Goal: Task Accomplishment & Management: Use online tool/utility

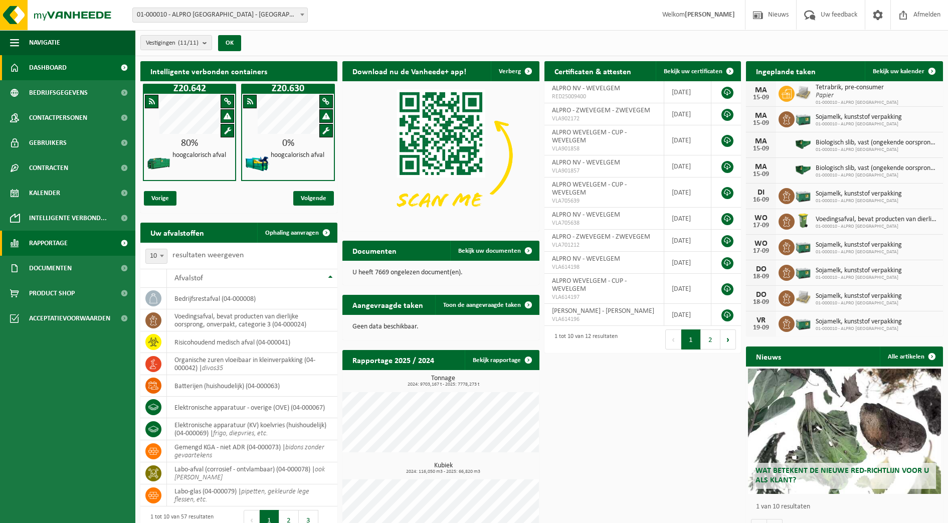
click at [72, 246] on link "Rapportage" at bounding box center [67, 243] width 135 height 25
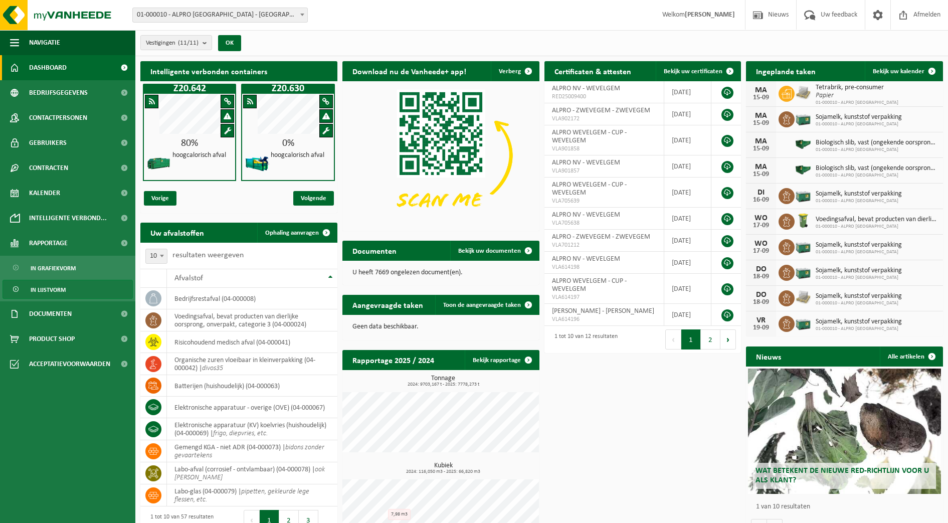
click at [65, 288] on span "In lijstvorm" at bounding box center [48, 289] width 35 height 19
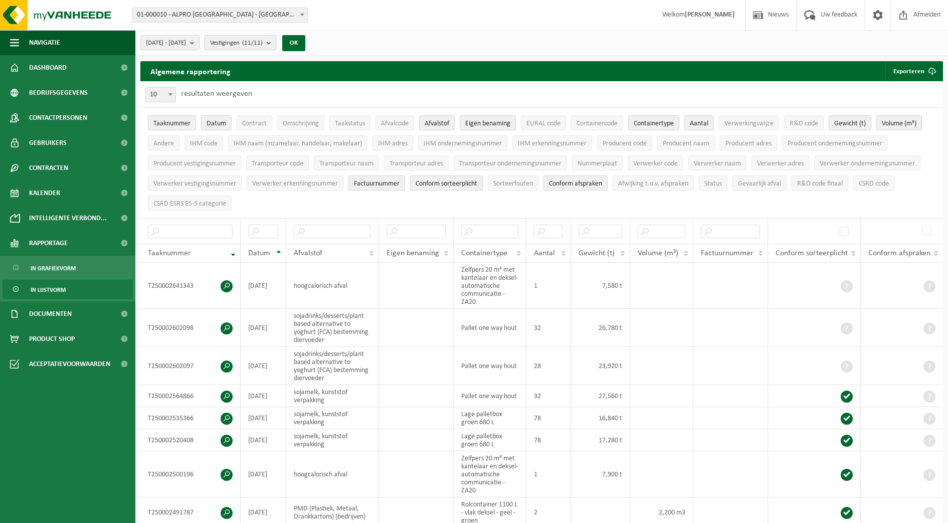
click at [263, 44] on span "Vestigingen (11/11)" at bounding box center [236, 43] width 53 height 15
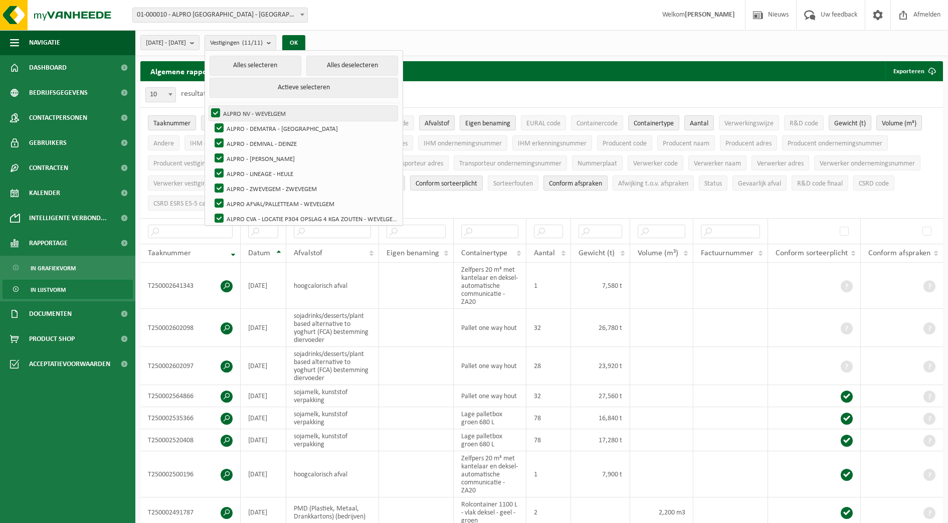
click at [243, 113] on label "ALPRO NV - WEVELGEM" at bounding box center [303, 113] width 188 height 15
click at [207, 106] on input "ALPRO NV - WEVELGEM" at bounding box center [207, 105] width 1 height 1
click at [243, 113] on label "ALPRO NV - WEVELGEM" at bounding box center [303, 113] width 188 height 15
click at [207, 106] on input "ALPRO NV - WEVELGEM" at bounding box center [207, 105] width 1 height 1
checkbox input "true"
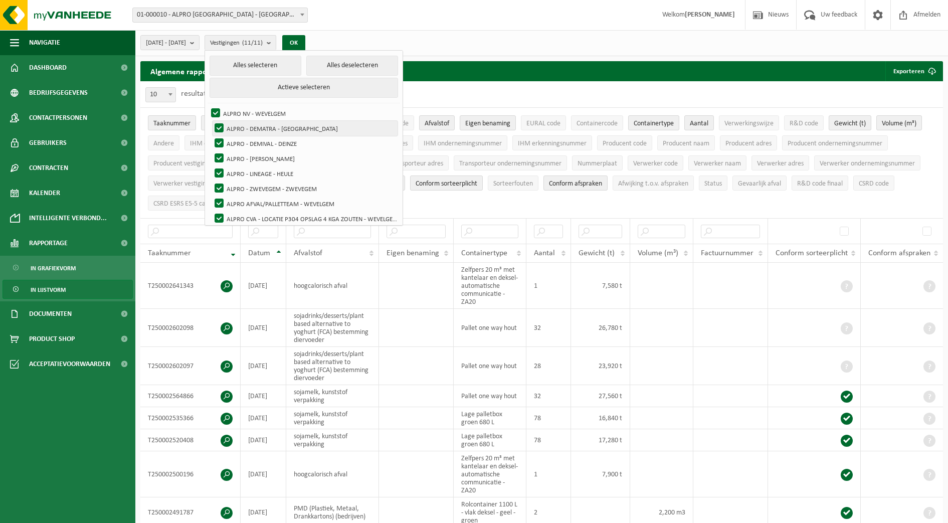
click at [241, 127] on label "ALPRO - DEMATRA - [GEOGRAPHIC_DATA]" at bounding box center [304, 128] width 185 height 15
click at [211, 121] on input "ALPRO - DEMATRA - [GEOGRAPHIC_DATA]" at bounding box center [210, 120] width 1 height 1
checkbox input "false"
click at [243, 139] on label "ALPRO - DEMIVAL - DEINZE" at bounding box center [304, 143] width 185 height 15
click at [211, 136] on input "ALPRO - DEMIVAL - DEINZE" at bounding box center [210, 135] width 1 height 1
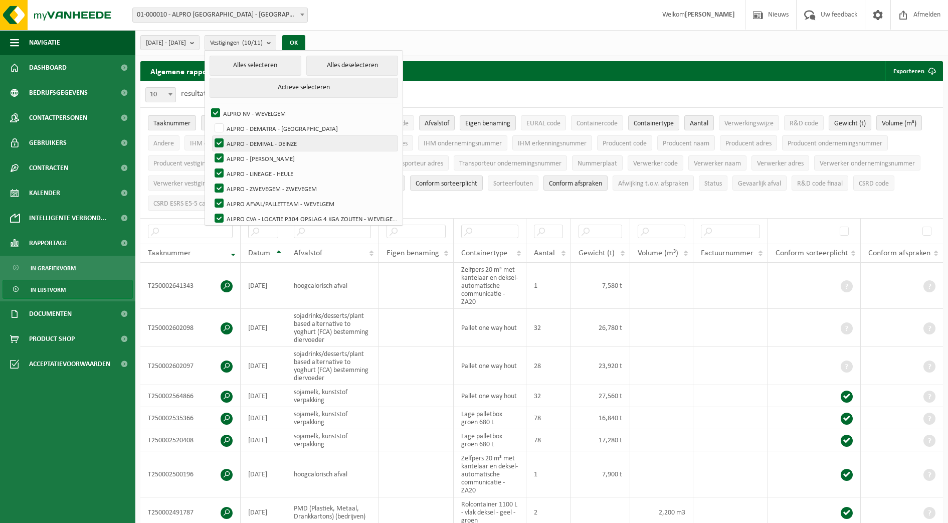
checkbox input "false"
click at [244, 162] on label "ALPRO - [PERSON_NAME]" at bounding box center [304, 158] width 185 height 15
click at [211, 151] on input "ALPRO - [PERSON_NAME]" at bounding box center [210, 150] width 1 height 1
checkbox input "false"
click at [247, 177] on label "ALPRO - LINEAGE - HEULE" at bounding box center [304, 173] width 185 height 15
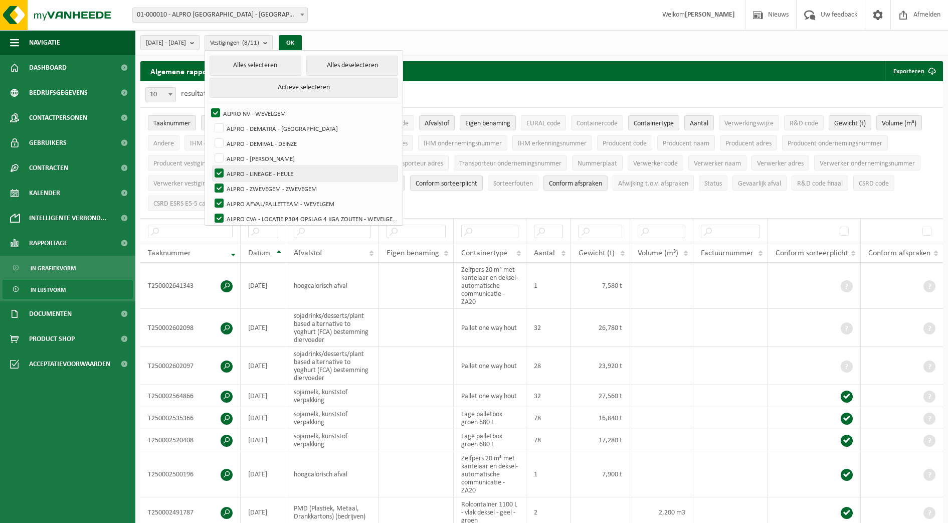
click at [211, 166] on input "ALPRO - LINEAGE - HEULE" at bounding box center [210, 165] width 1 height 1
checkbox input "false"
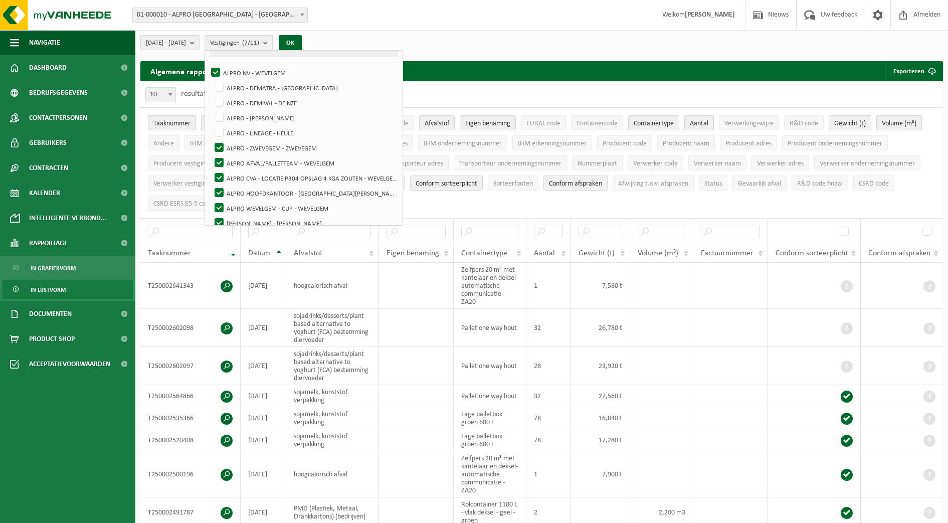
scroll to position [50, 0]
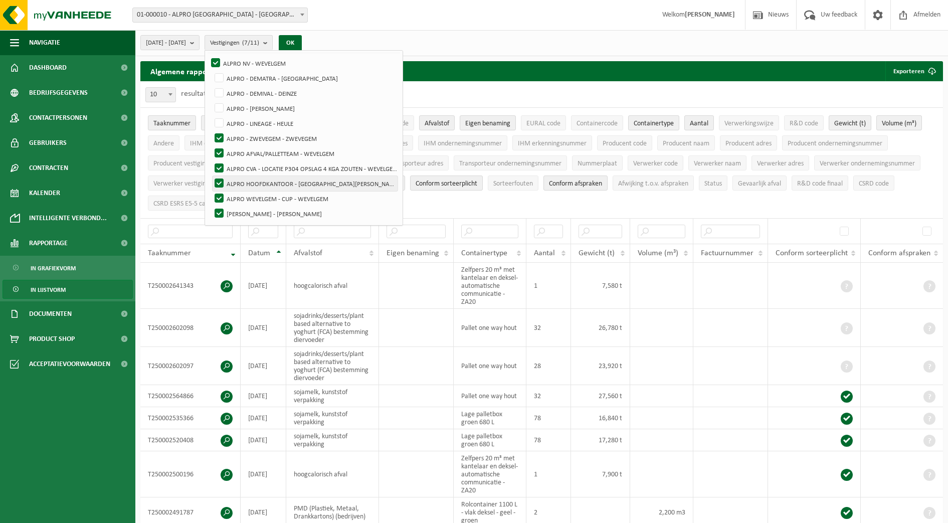
click at [247, 183] on label "ALPRO HOOFDKANTOOR - [GEOGRAPHIC_DATA][PERSON_NAME]" at bounding box center [304, 183] width 185 height 15
click at [211, 176] on input "ALPRO HOOFDKANTOOR - [GEOGRAPHIC_DATA][PERSON_NAME]" at bounding box center [210, 175] width 1 height 1
checkbox input "false"
click at [248, 142] on label "ALPRO - ZWEVEGEM - ZWEVEGEM" at bounding box center [304, 138] width 185 height 15
click at [211, 131] on input "ALPRO - ZWEVEGEM - ZWEVEGEM" at bounding box center [210, 130] width 1 height 1
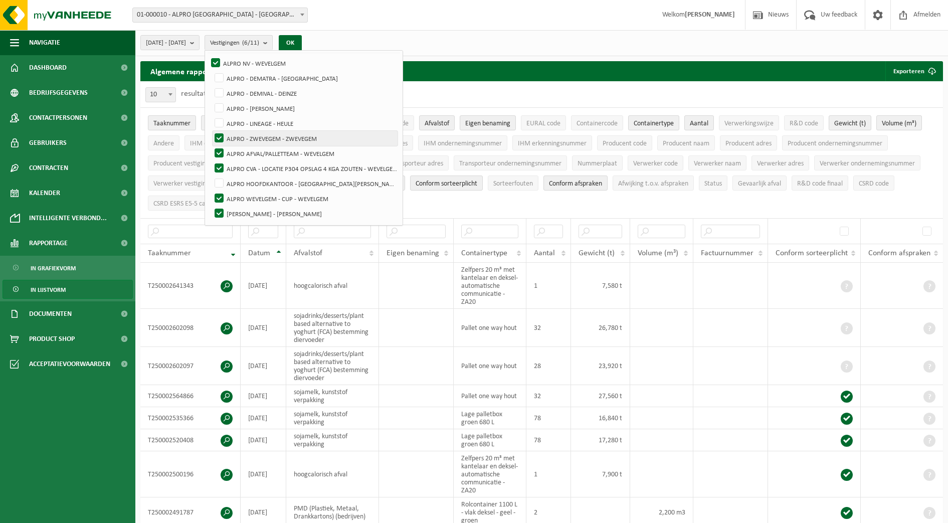
checkbox input "false"
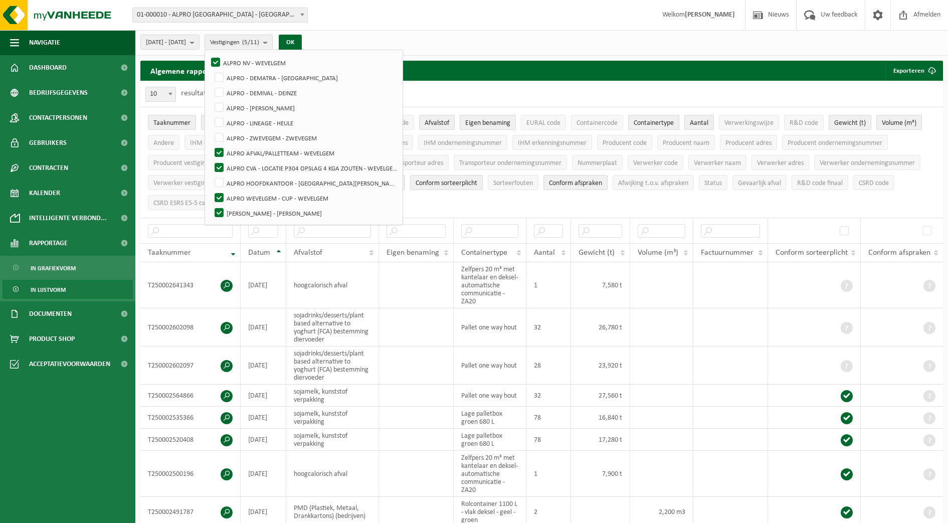
scroll to position [0, 0]
click at [302, 43] on button "OK" at bounding box center [290, 43] width 23 height 16
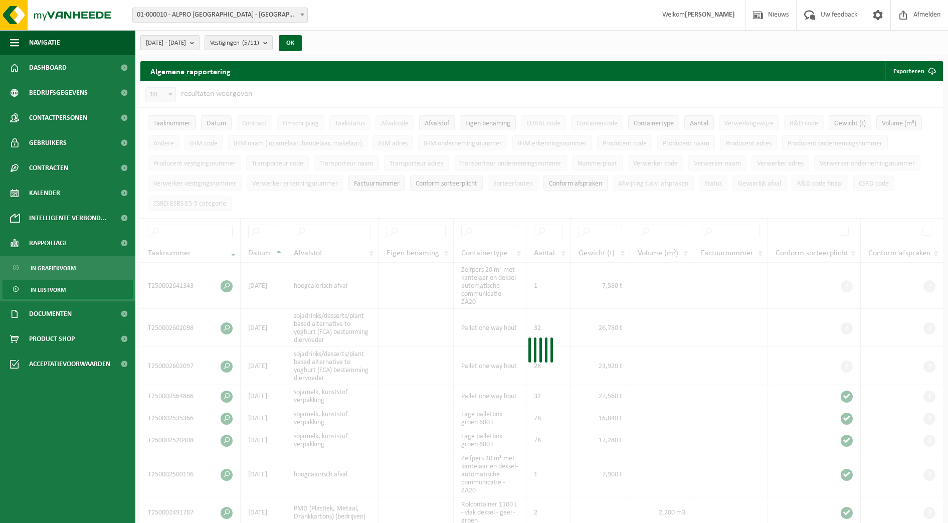
click at [199, 42] on button "2025-04-01 - 2025-09-13" at bounding box center [169, 42] width 59 height 15
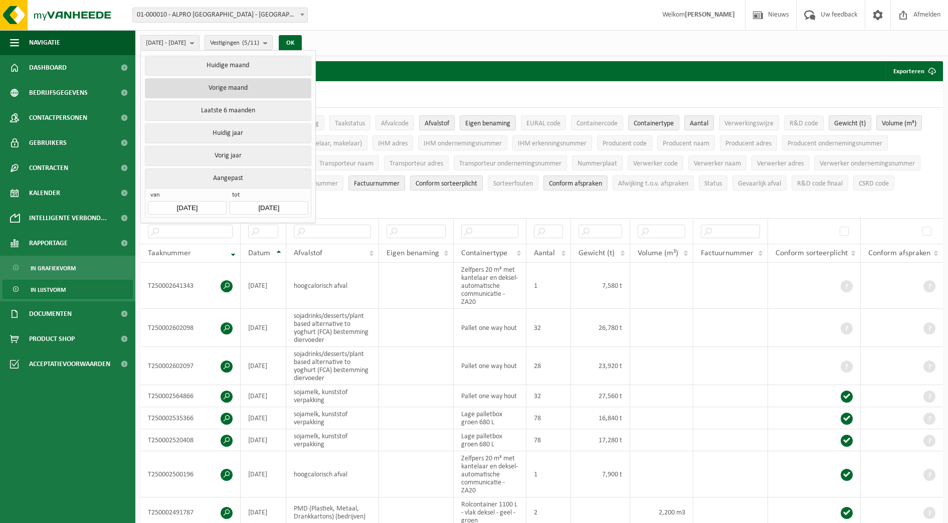
click at [225, 89] on button "Vorige maand" at bounding box center [228, 88] width 166 height 20
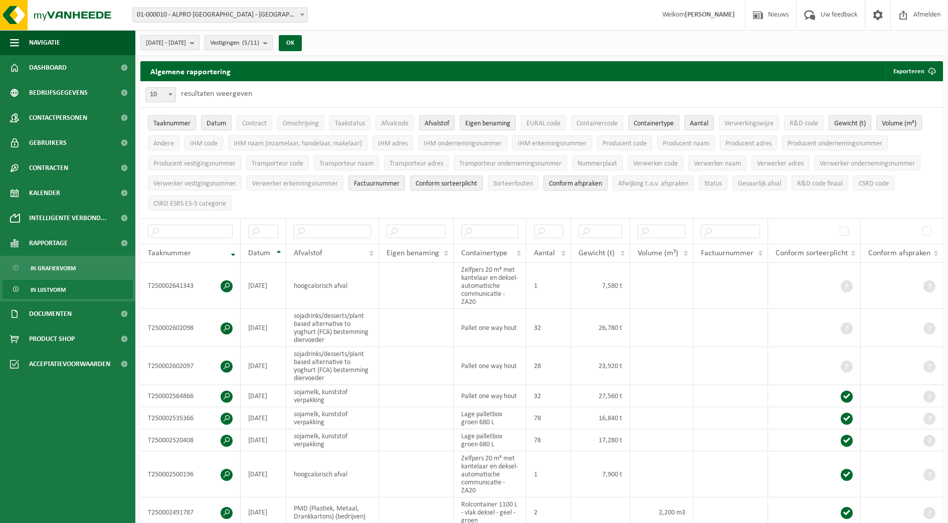
click at [199, 46] on b "submit" at bounding box center [194, 43] width 9 height 14
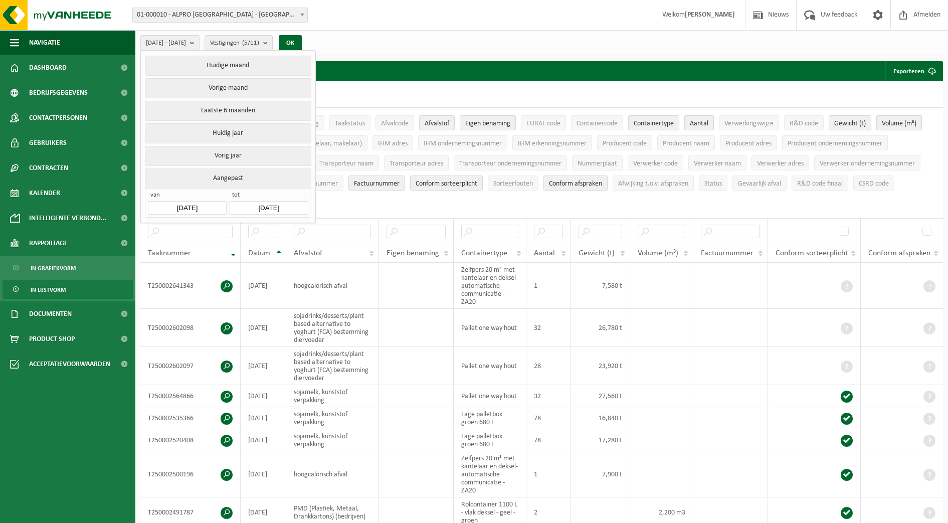
click at [210, 201] on input "2025-08-01" at bounding box center [187, 208] width 78 height 14
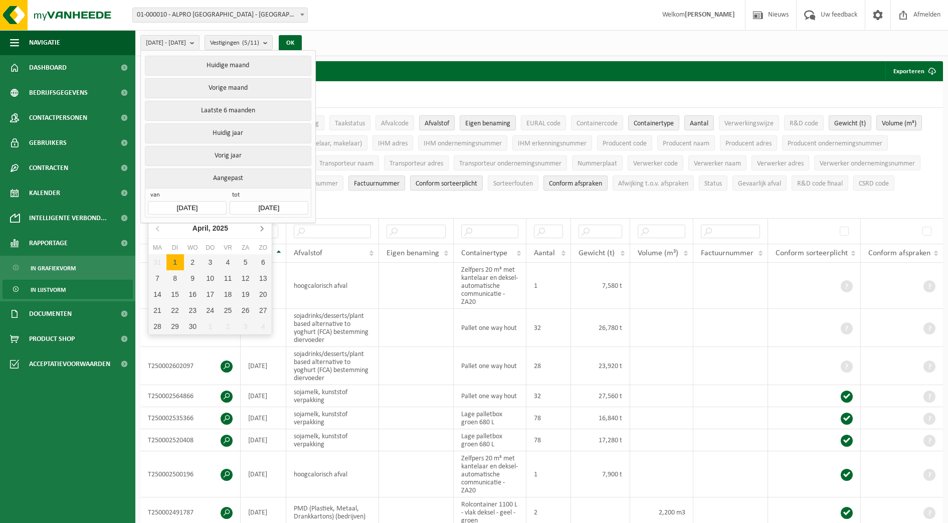
click at [259, 232] on icon at bounding box center [262, 228] width 16 height 16
click at [174, 262] on div "1" at bounding box center [175, 262] width 18 height 16
type input "2025-07-01"
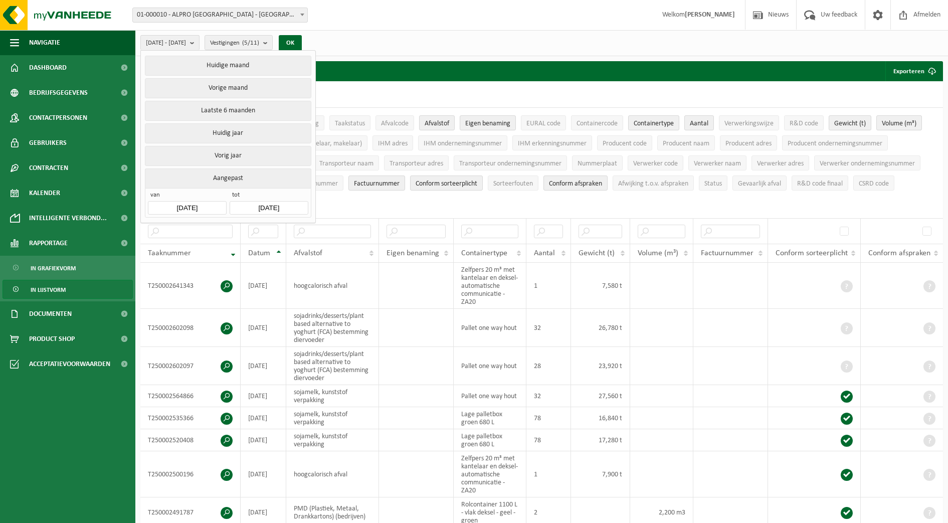
click at [297, 204] on input "2025-09-13" at bounding box center [269, 208] width 78 height 14
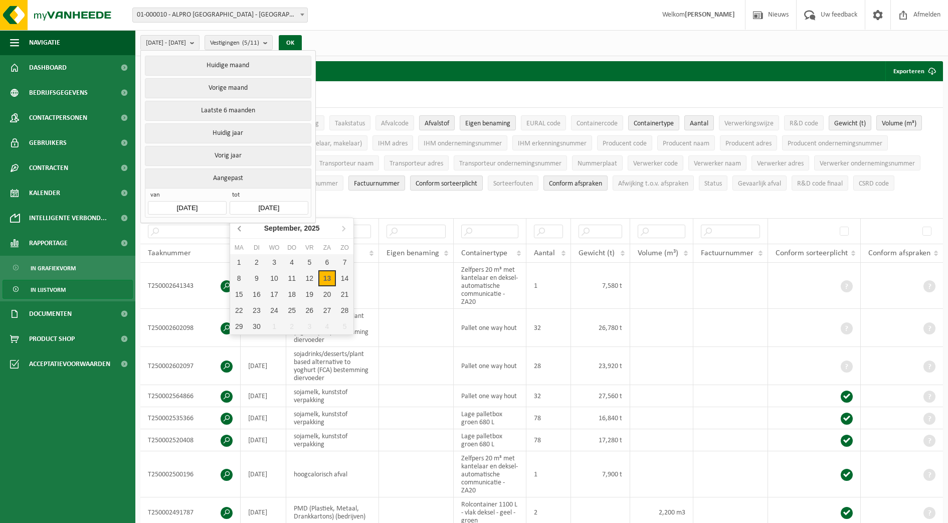
click at [243, 230] on icon at bounding box center [240, 228] width 16 height 16
click at [292, 329] on div "31" at bounding box center [292, 326] width 18 height 16
type input "2025-07-31"
type input "2025-07-01"
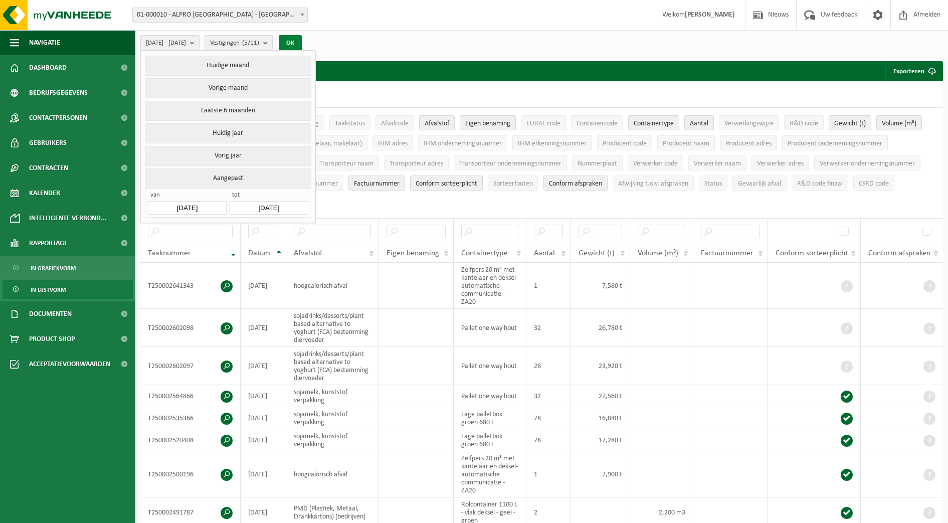
click at [302, 37] on button "OK" at bounding box center [290, 43] width 23 height 16
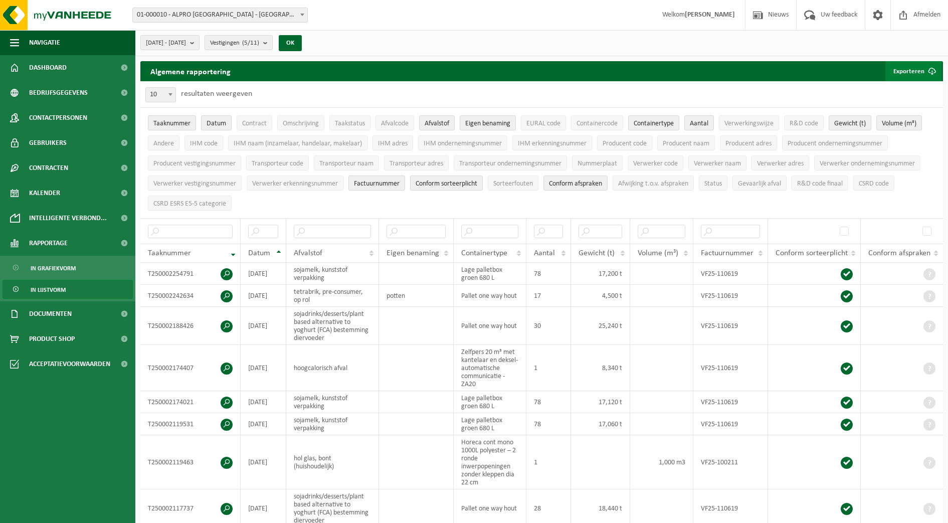
click at [901, 68] on button "Exporteren" at bounding box center [913, 71] width 57 height 20
click at [892, 111] on link "Alle beschikbare kolommen" at bounding box center [895, 111] width 91 height 20
